Goal: Task Accomplishment & Management: Manage account settings

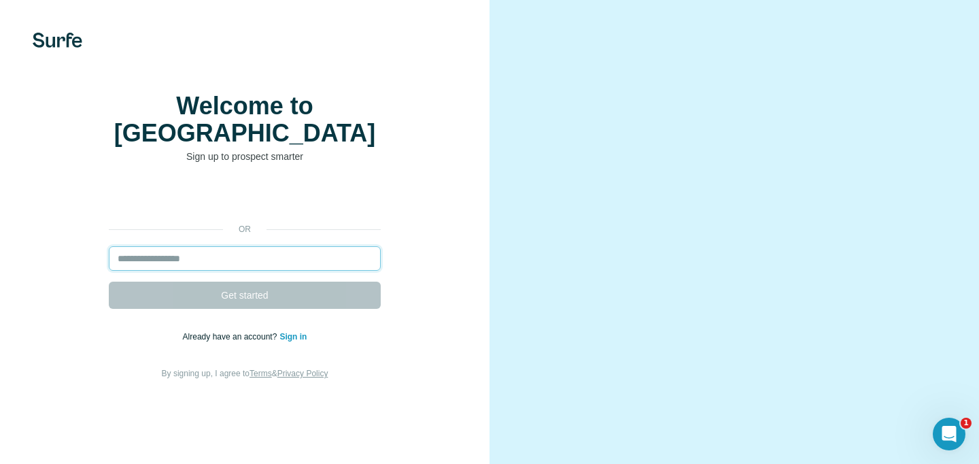
click at [247, 284] on form "Get started" at bounding box center [245, 277] width 272 height 63
click at [231, 271] on input "email" at bounding box center [245, 258] width 272 height 24
type input "**********"
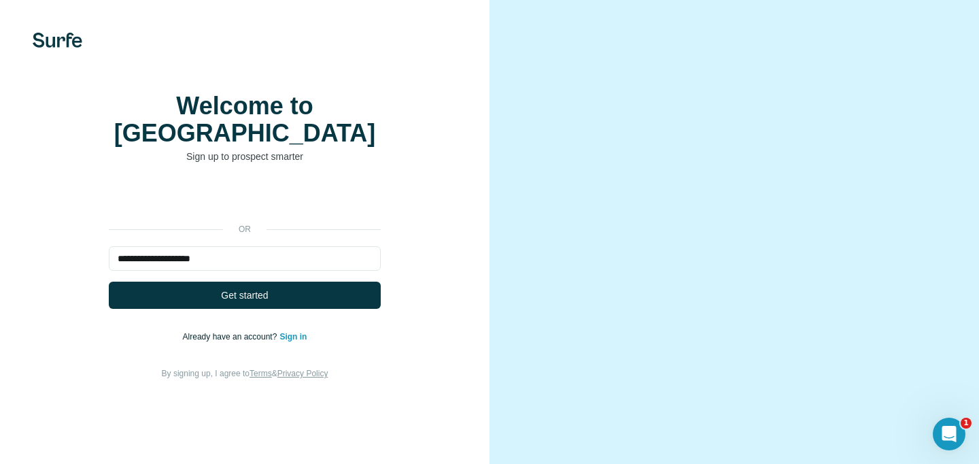
click at [233, 302] on span "Get started" at bounding box center [244, 295] width 47 height 14
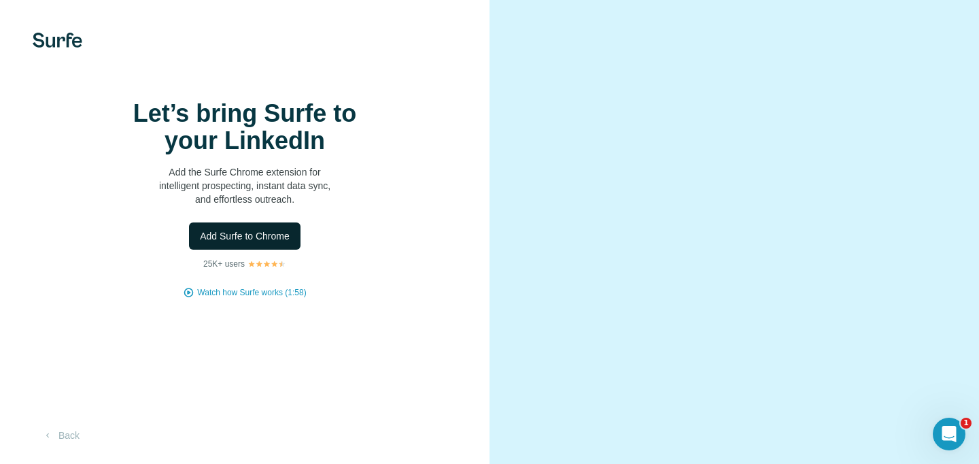
click at [277, 243] on span "Add Surfe to Chrome" at bounding box center [245, 236] width 90 height 14
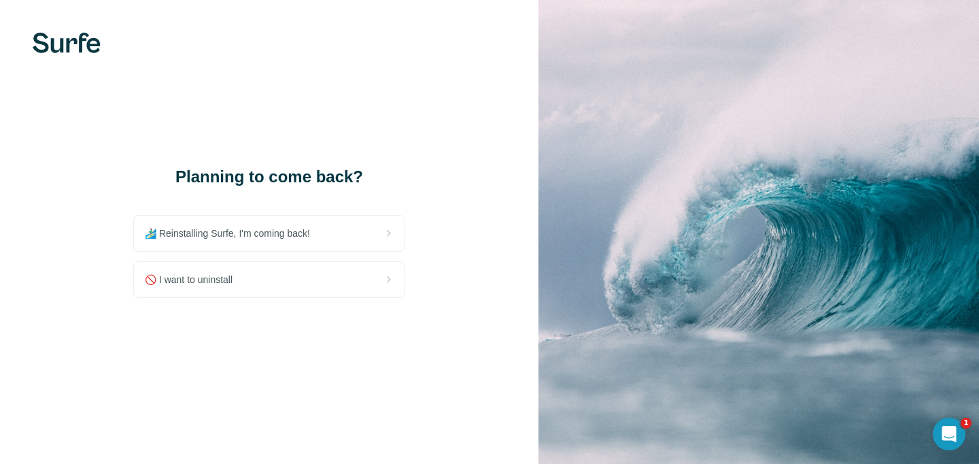
click at [203, 260] on div "🏄🏻‍♂️ Reinstalling Surfe, I'm coming back! 🚫 I want to uninstall" at bounding box center [269, 256] width 272 height 83
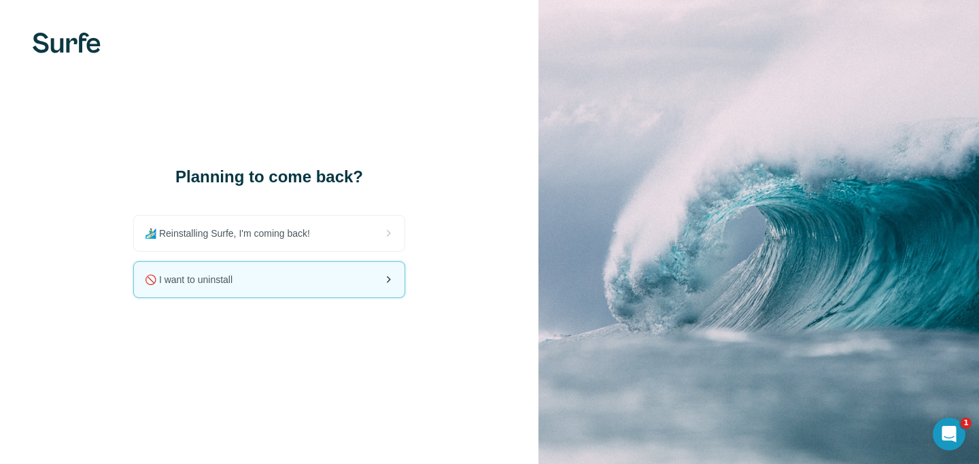
click at [197, 273] on span "🚫 I want to uninstall" at bounding box center [194, 280] width 99 height 14
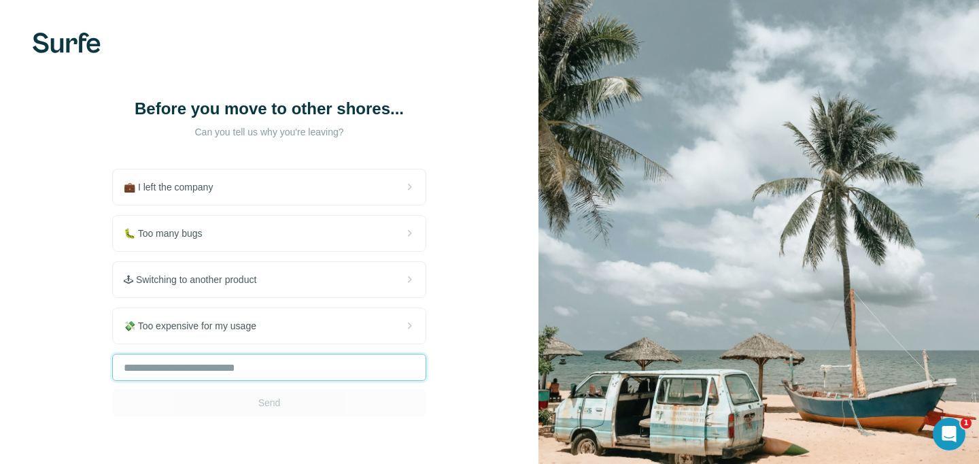
click at [170, 373] on input "text" at bounding box center [269, 367] width 314 height 27
click at [186, 370] on input "text" at bounding box center [269, 367] width 314 height 27
click at [172, 367] on input "text" at bounding box center [269, 367] width 314 height 27
type input "*"
type input "**********"
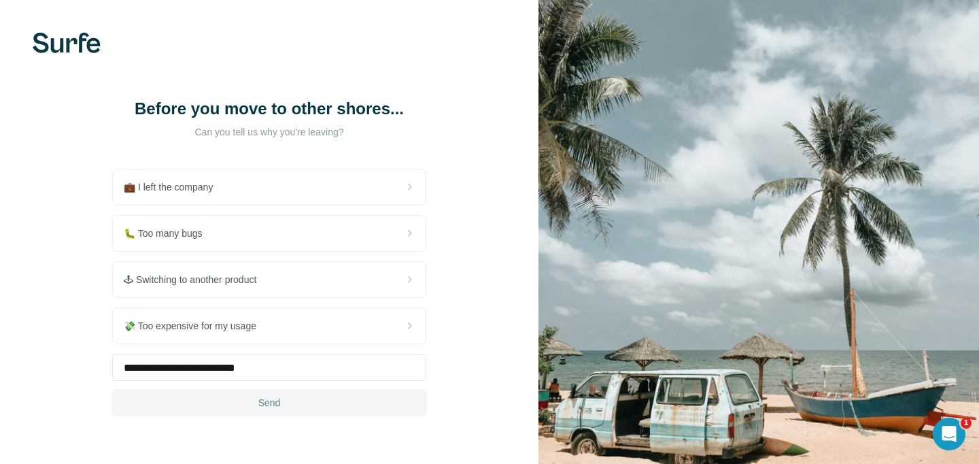
click at [259, 407] on span "Send" at bounding box center [269, 403] width 22 height 14
